Goal: Task Accomplishment & Management: Use online tool/utility

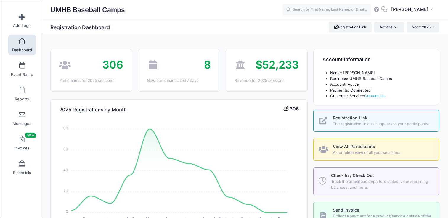
select select
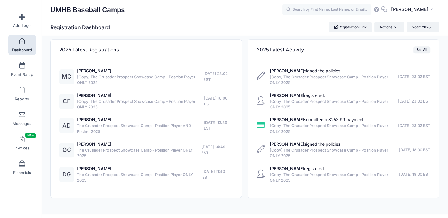
scroll to position [595, 0]
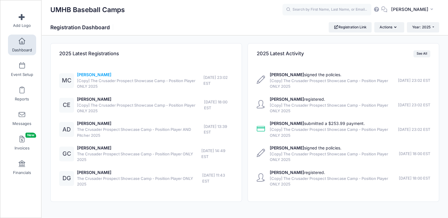
click at [95, 72] on link "Michael Carter" at bounding box center [94, 74] width 34 height 5
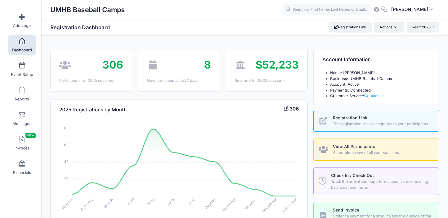
select select
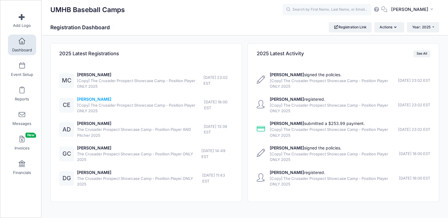
click at [90, 97] on link "Charles Edwards" at bounding box center [94, 99] width 34 height 5
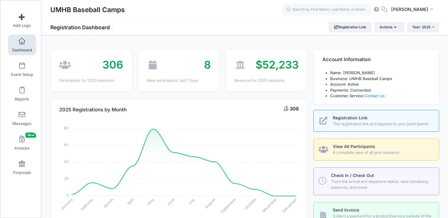
select select
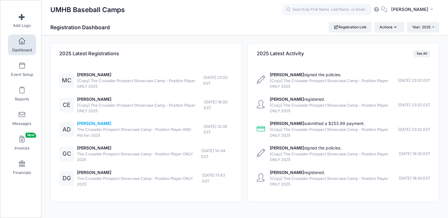
click at [94, 121] on link "[PERSON_NAME]" at bounding box center [94, 123] width 34 height 5
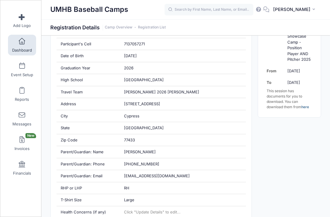
scroll to position [188, 0]
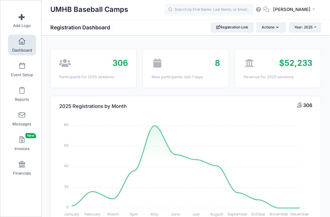
select select
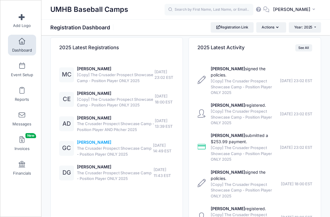
click at [89, 145] on link "Gunner Chovanec" at bounding box center [94, 142] width 34 height 5
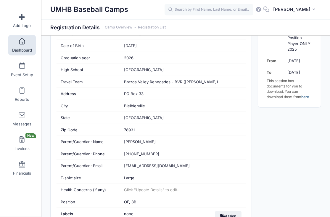
scroll to position [189, 0]
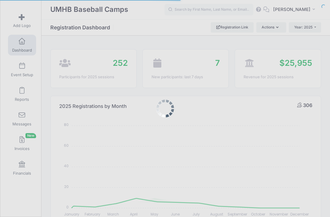
select select
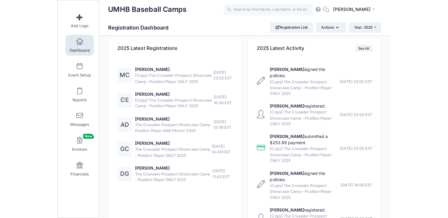
scroll to position [600, 0]
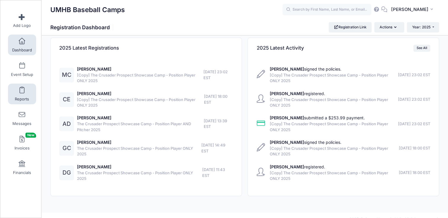
click at [25, 93] on link "Reports" at bounding box center [22, 94] width 28 height 21
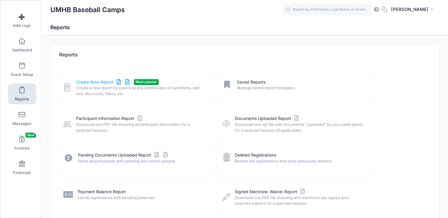
click at [100, 81] on link "Create New Report" at bounding box center [103, 82] width 55 height 6
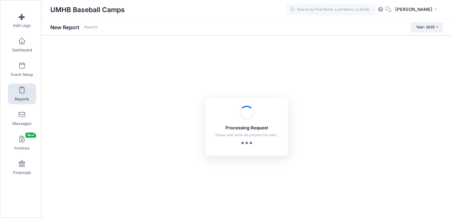
checkbox input "true"
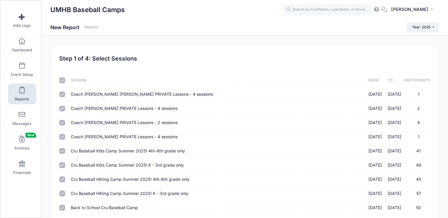
click at [61, 81] on input "checkbox" at bounding box center [62, 81] width 6 height 6
checkbox input "false"
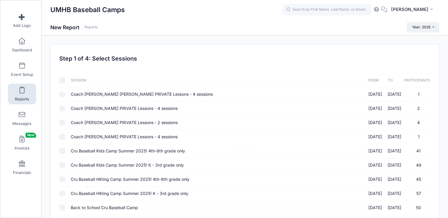
checkbox input "false"
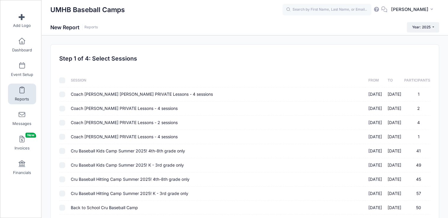
checkbox input "false"
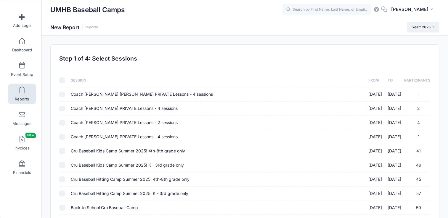
checkbox input "false"
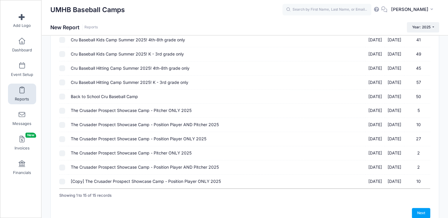
scroll to position [118, 0]
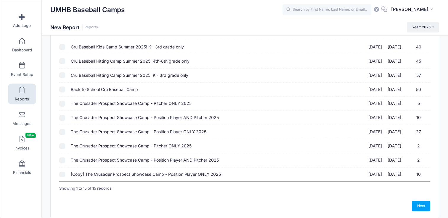
click at [65, 105] on td at bounding box center [63, 104] width 9 height 14
click at [61, 102] on input "The Crusader Prospect Showcase Camp - Pitcher ONLY 2025 [DATE] - [DATE] 5" at bounding box center [62, 104] width 6 height 6
checkbox input "true"
click at [63, 116] on input "The Crusader Prospect Showcase Camp - Position Player AND Pitcher 2025 [DATE] -…" at bounding box center [62, 118] width 6 height 6
checkbox input "true"
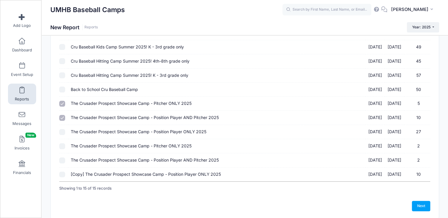
click at [62, 133] on input "The Crusader Prospect Showcase Camp - Position Player ONLY 2025 [DATE] - [DATE]…" at bounding box center [62, 132] width 6 height 6
checkbox input "true"
click at [423, 205] on link "Next" at bounding box center [421, 206] width 18 height 10
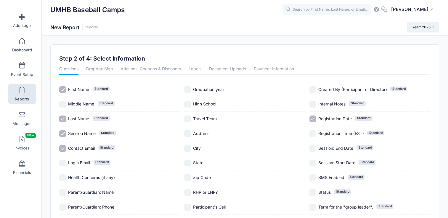
click at [63, 133] on input "Session Name Standard" at bounding box center [62, 133] width 7 height 7
checkbox input "false"
click at [63, 121] on input "Last Name Standard" at bounding box center [62, 119] width 7 height 7
checkbox input "false"
click at [62, 91] on input "First Name Standard" at bounding box center [62, 89] width 7 height 7
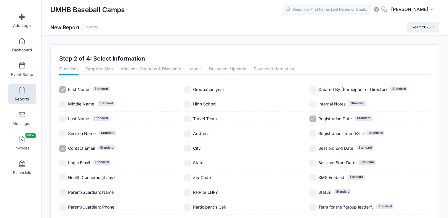
checkbox input "false"
click at [314, 116] on input "Registration Date Standard" at bounding box center [312, 119] width 7 height 7
checkbox input "false"
click at [65, 163] on input "Login Email Standard" at bounding box center [62, 163] width 7 height 7
checkbox input "true"
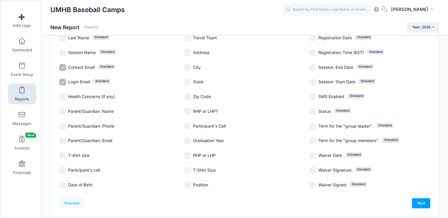
scroll to position [101, 0]
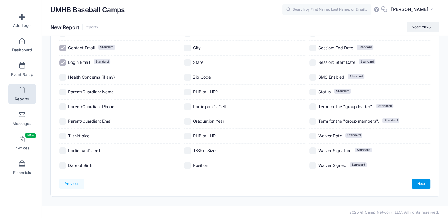
click at [416, 181] on link "Next" at bounding box center [421, 184] width 18 height 10
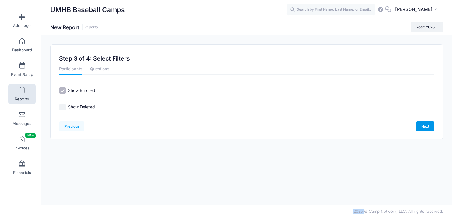
click at [416, 181] on div "Previous Next Step 3 of 4: Select Filters 1 Select Sessions 2 Select Informatio…" at bounding box center [246, 120] width 411 height 152
click at [420, 124] on link "Next" at bounding box center [425, 127] width 18 height 10
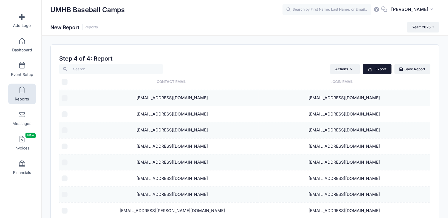
click at [379, 68] on button "Export" at bounding box center [376, 69] width 29 height 10
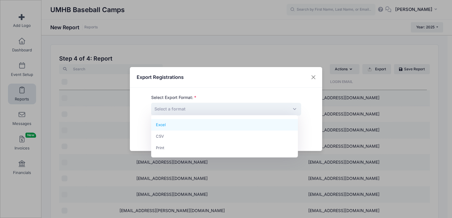
click at [228, 108] on span "Select a format" at bounding box center [226, 109] width 150 height 13
select select "excel"
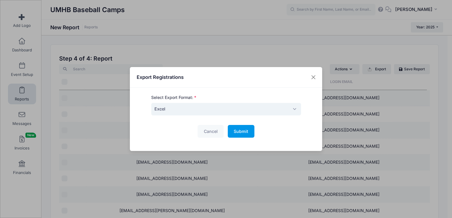
click at [238, 131] on span "Submit" at bounding box center [241, 131] width 14 height 5
